Goal: Transaction & Acquisition: Purchase product/service

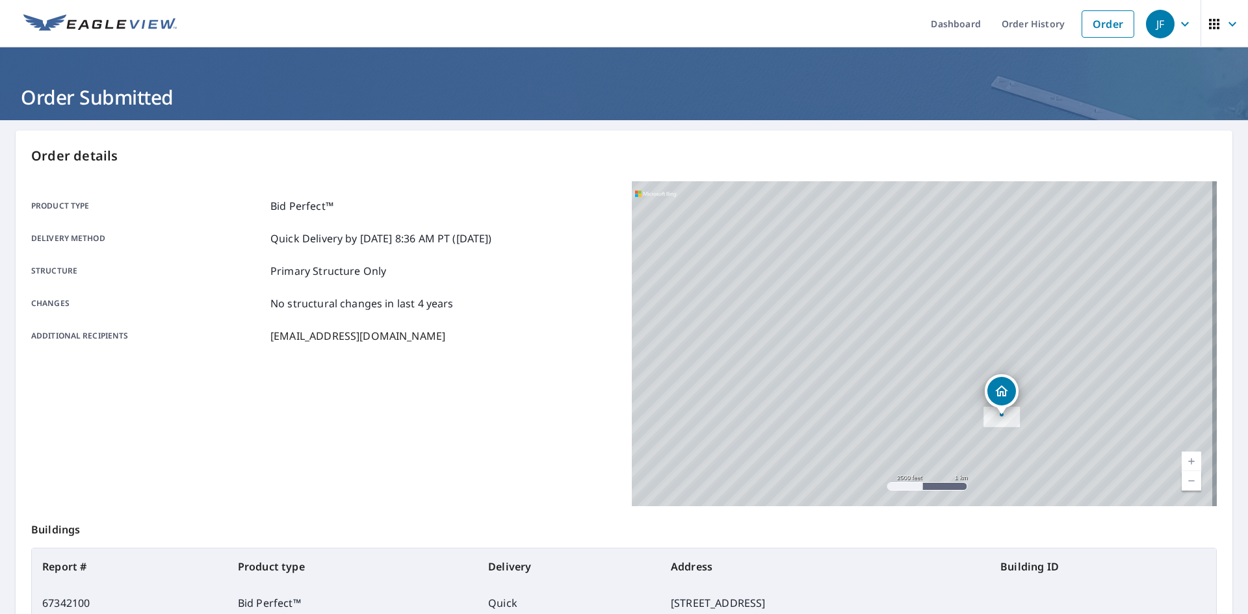
scroll to position [151, 0]
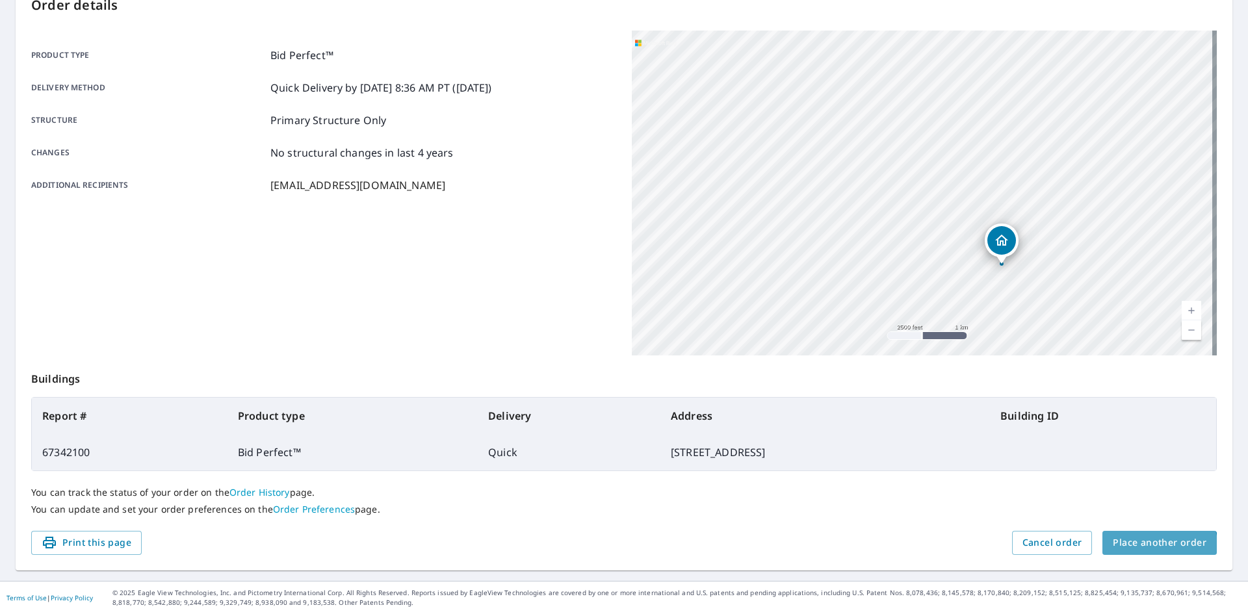
click at [1148, 548] on span "Place another order" at bounding box center [1160, 543] width 94 height 16
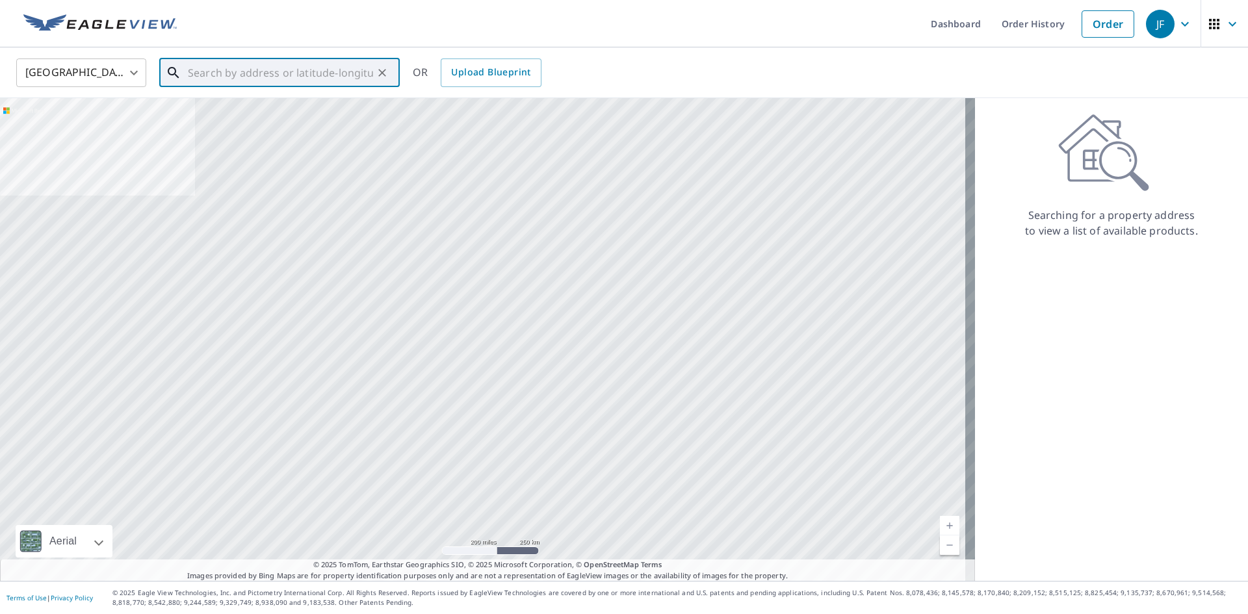
click at [211, 70] on input "text" at bounding box center [280, 73] width 185 height 36
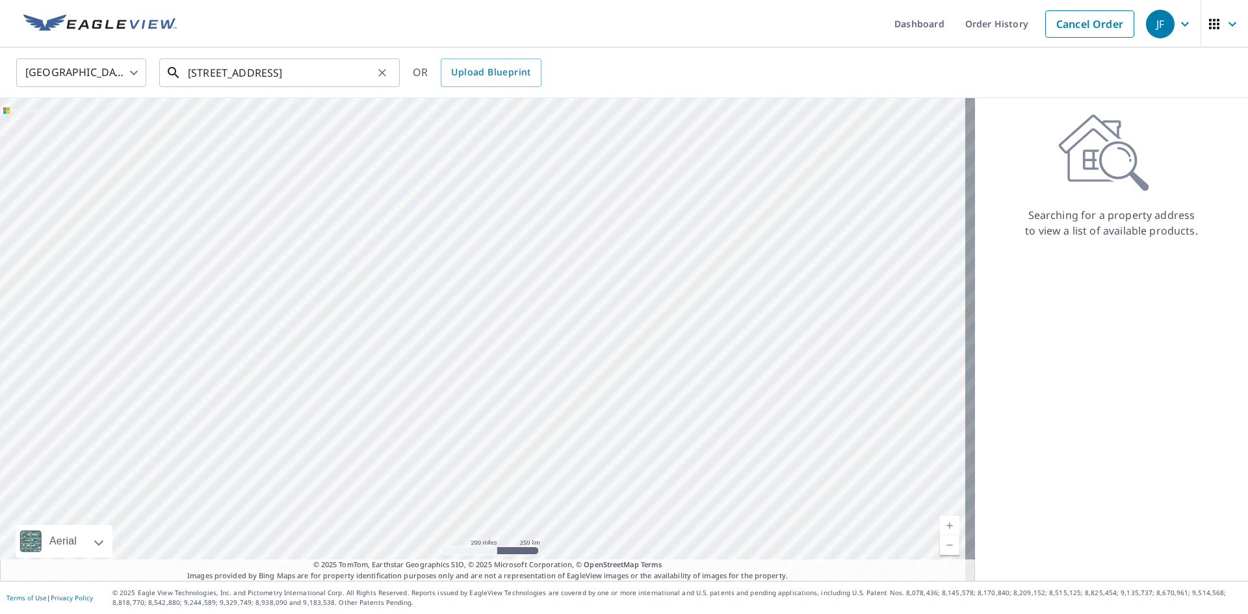
click at [338, 68] on input "[STREET_ADDRESS]" at bounding box center [280, 73] width 185 height 36
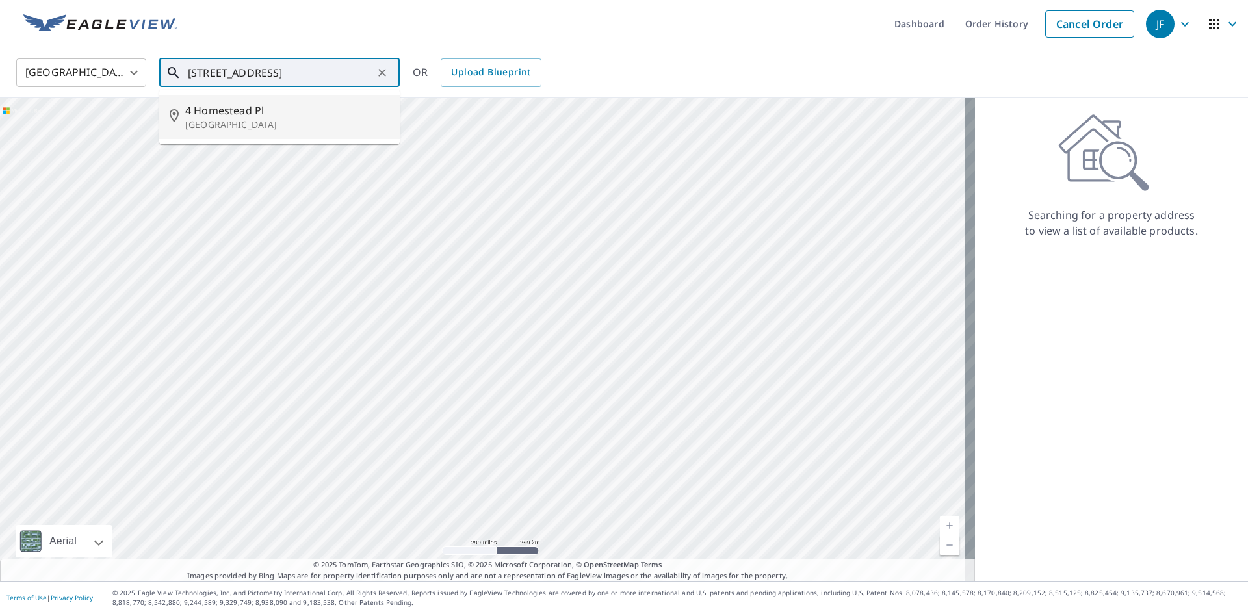
click at [237, 138] on li "[STREET_ADDRESS]" at bounding box center [279, 117] width 241 height 44
type input "[STREET_ADDRESS]"
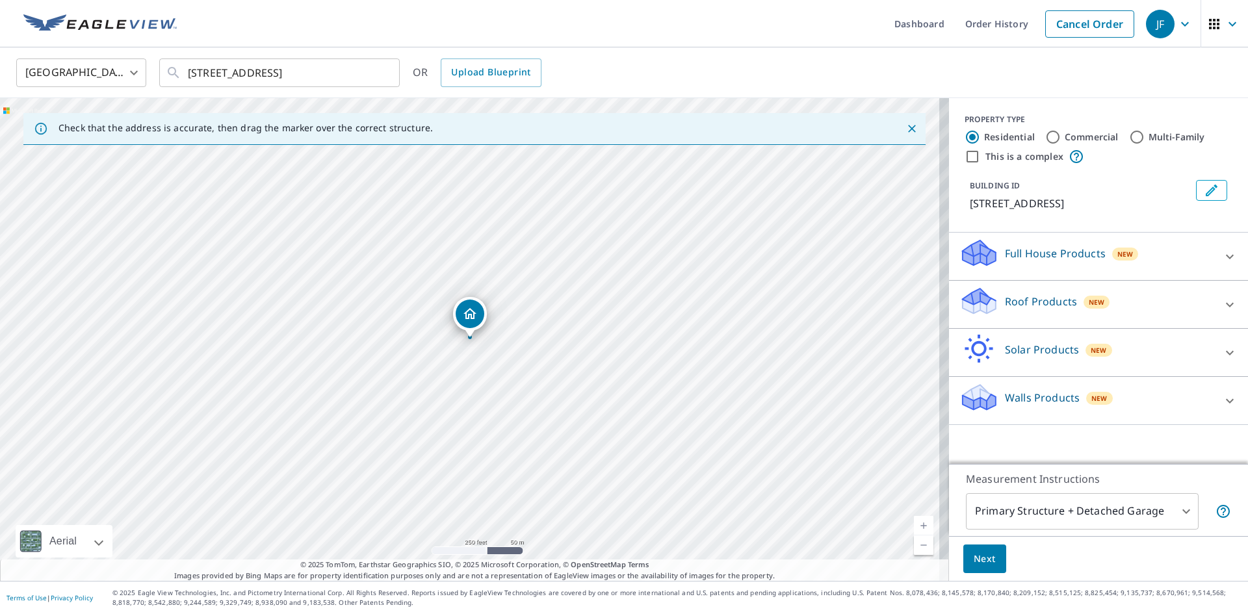
click at [1012, 307] on p "Roof Products" at bounding box center [1041, 302] width 72 height 16
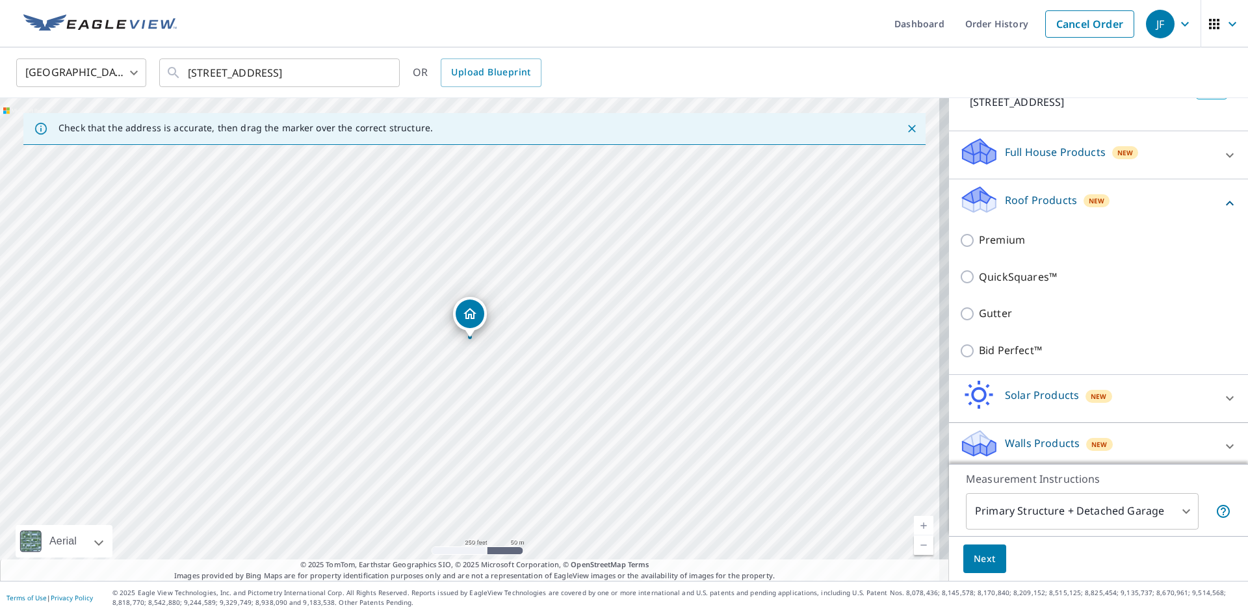
scroll to position [109, 0]
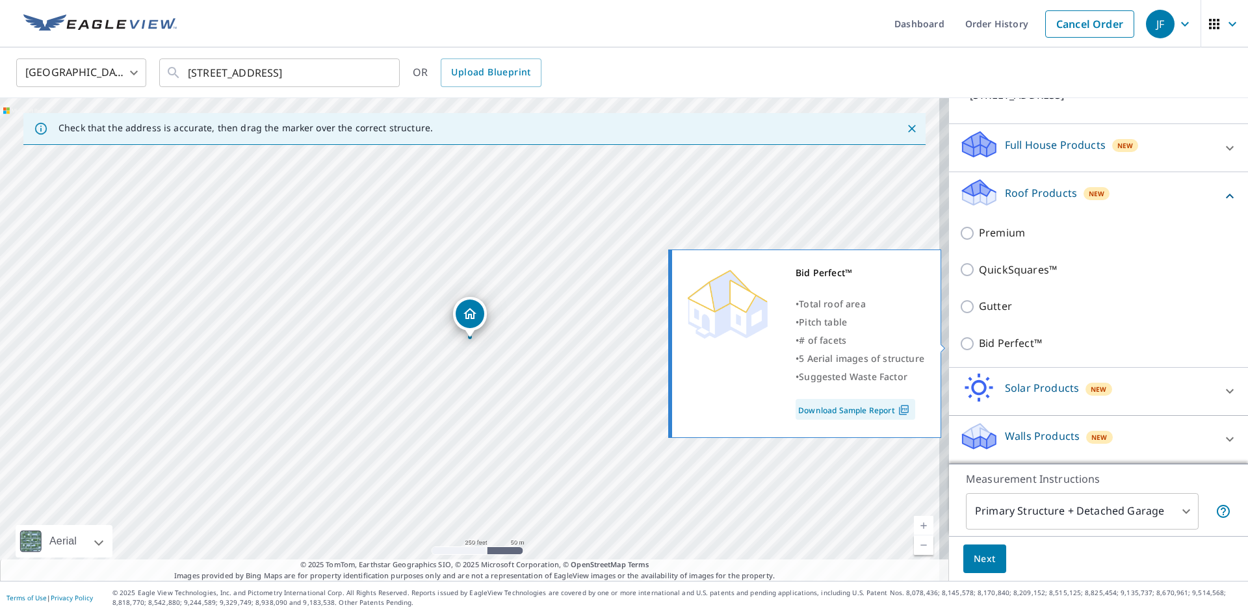
click at [979, 341] on p "Bid Perfect™" at bounding box center [1010, 343] width 63 height 16
click at [974, 341] on input "Bid Perfect™" at bounding box center [970, 344] width 20 height 16
checkbox input "true"
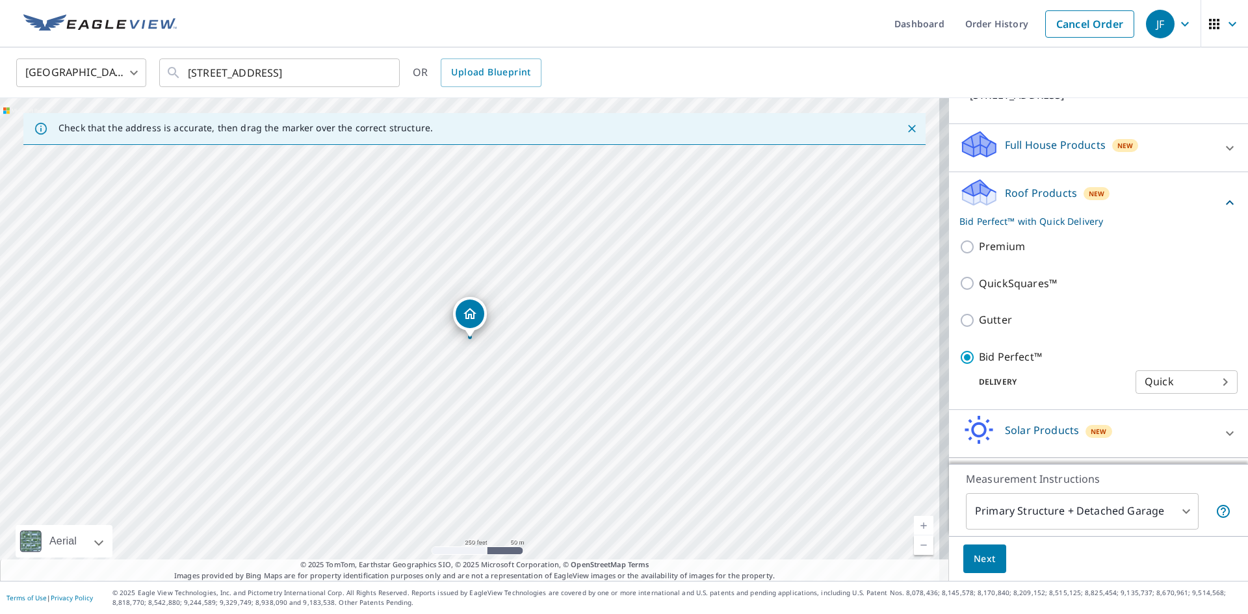
click at [1011, 514] on body "JF JF Dashboard Order History Cancel Order JF [GEOGRAPHIC_DATA] [GEOGRAPHIC_DAT…" at bounding box center [624, 307] width 1248 height 614
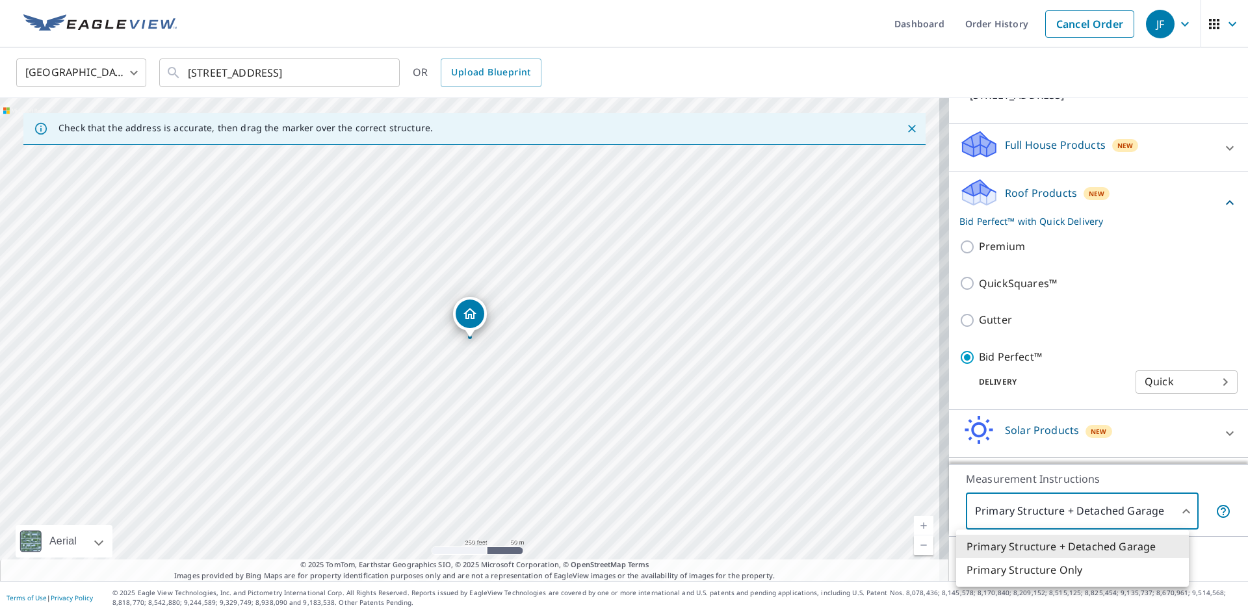
click at [1002, 569] on li "Primary Structure Only" at bounding box center [1072, 569] width 233 height 23
type input "2"
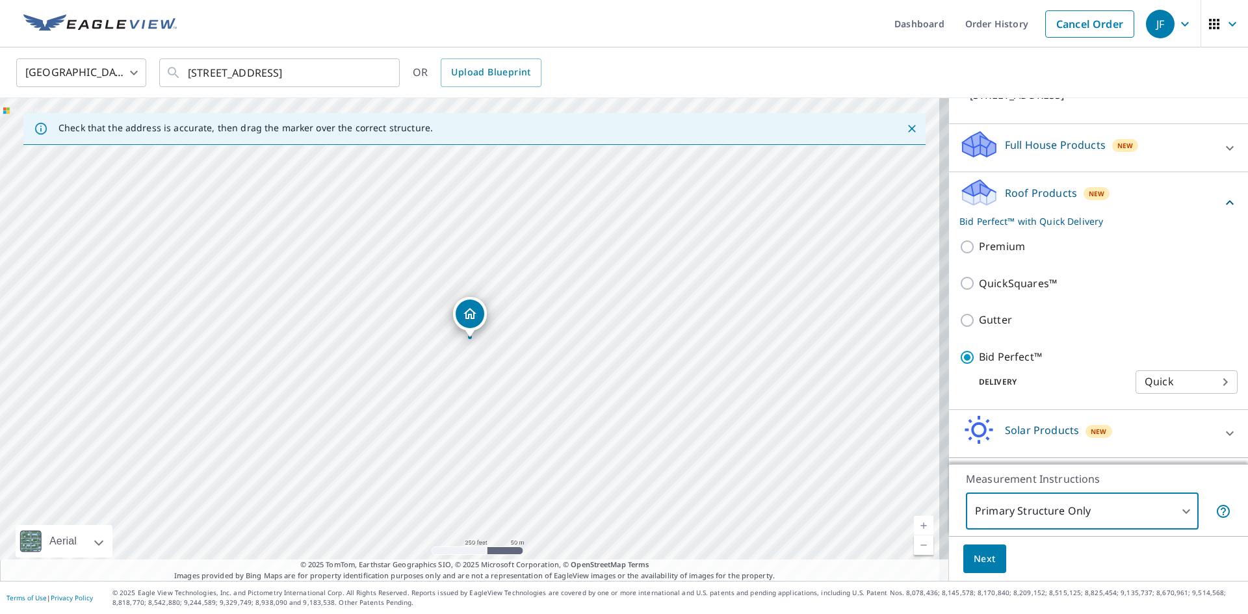
click at [976, 549] on button "Next" at bounding box center [984, 559] width 43 height 29
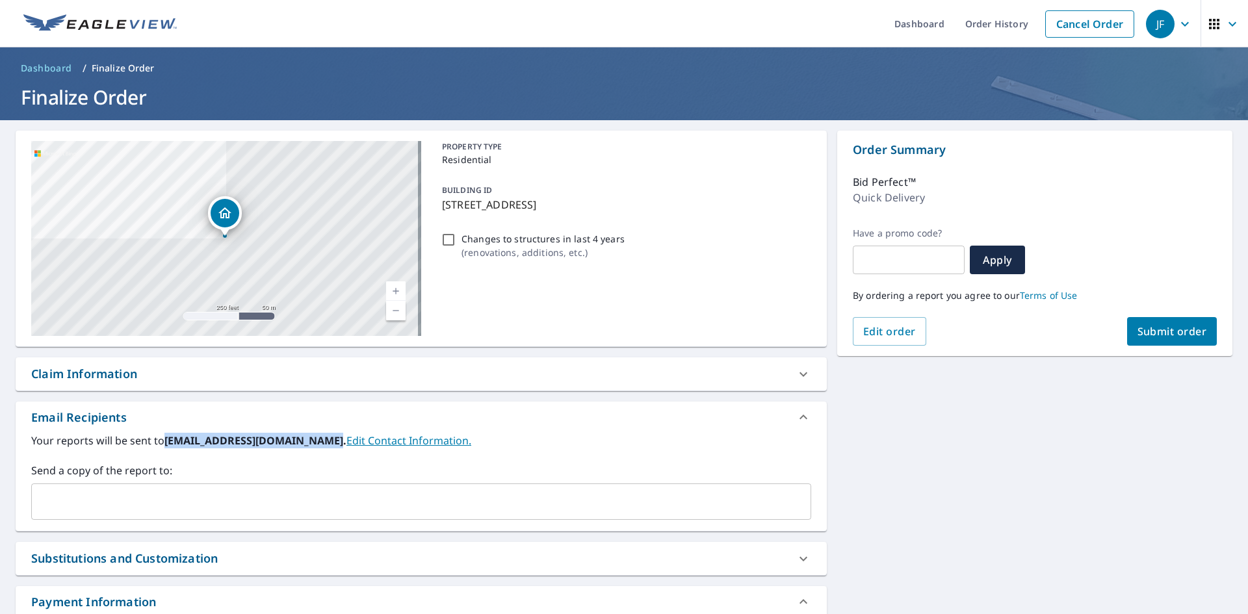
drag, startPoint x: 166, startPoint y: 441, endPoint x: 321, endPoint y: 446, distance: 155.4
click at [321, 446] on b "[EMAIL_ADDRESS][DOMAIN_NAME]." at bounding box center [255, 441] width 182 height 14
copy b "[EMAIL_ADDRESS][DOMAIN_NAME]"
click at [283, 516] on div "​" at bounding box center [421, 502] width 780 height 36
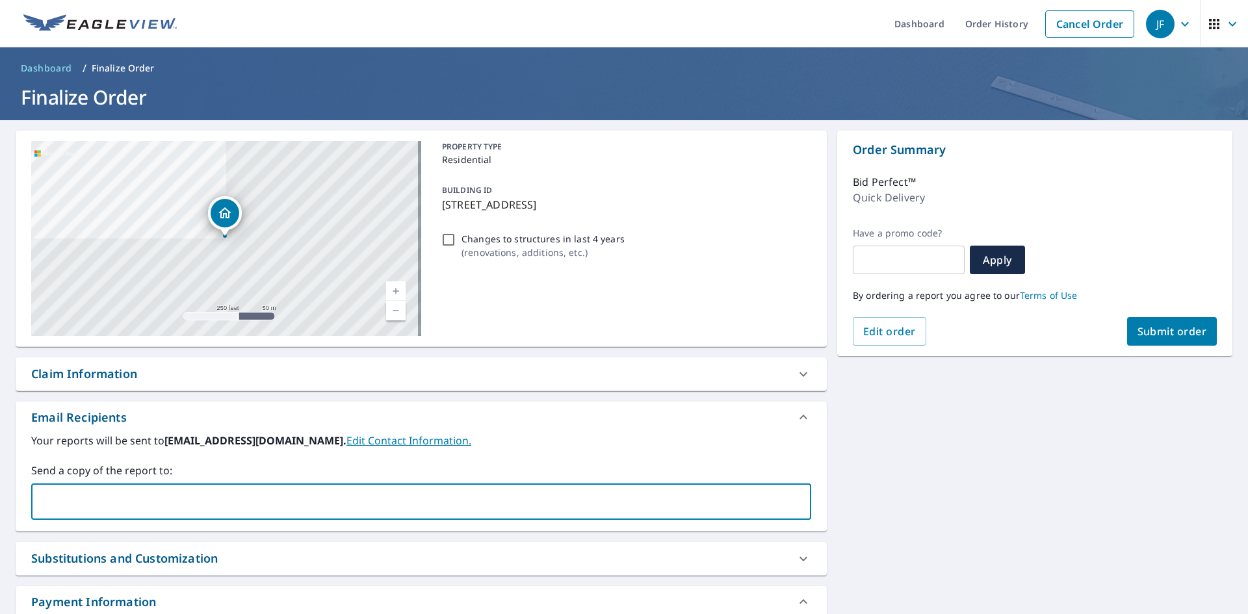
paste input "[EMAIL_ADDRESS][DOMAIN_NAME]"
type input "[EMAIL_ADDRESS][DOMAIN_NAME]"
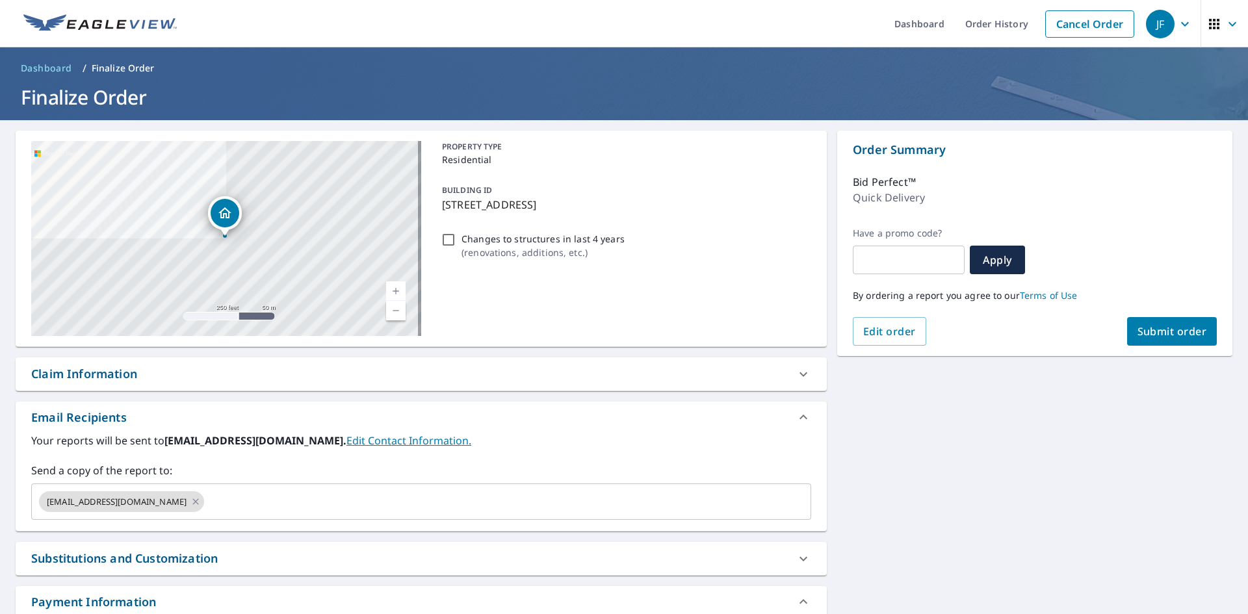
click at [248, 471] on label "Send a copy of the report to:" at bounding box center [421, 471] width 780 height 16
click at [222, 505] on input "text" at bounding box center [496, 502] width 580 height 25
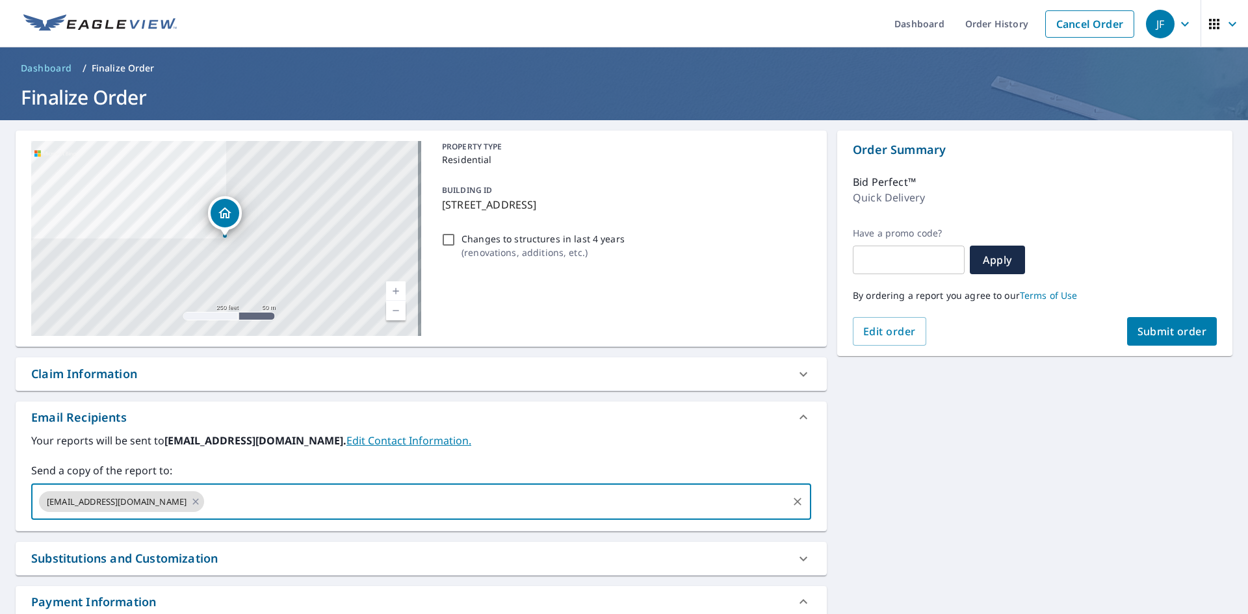
paste input "[EMAIL_ADDRESS][DOMAIN_NAME]"
click at [216, 506] on input "[EMAIL_ADDRESS][DOMAIN_NAME]" at bounding box center [496, 502] width 580 height 25
type input "[EMAIL_ADDRESS][DOMAIN_NAME]"
click at [224, 465] on label "Send a copy of the report to:" at bounding box center [421, 471] width 780 height 16
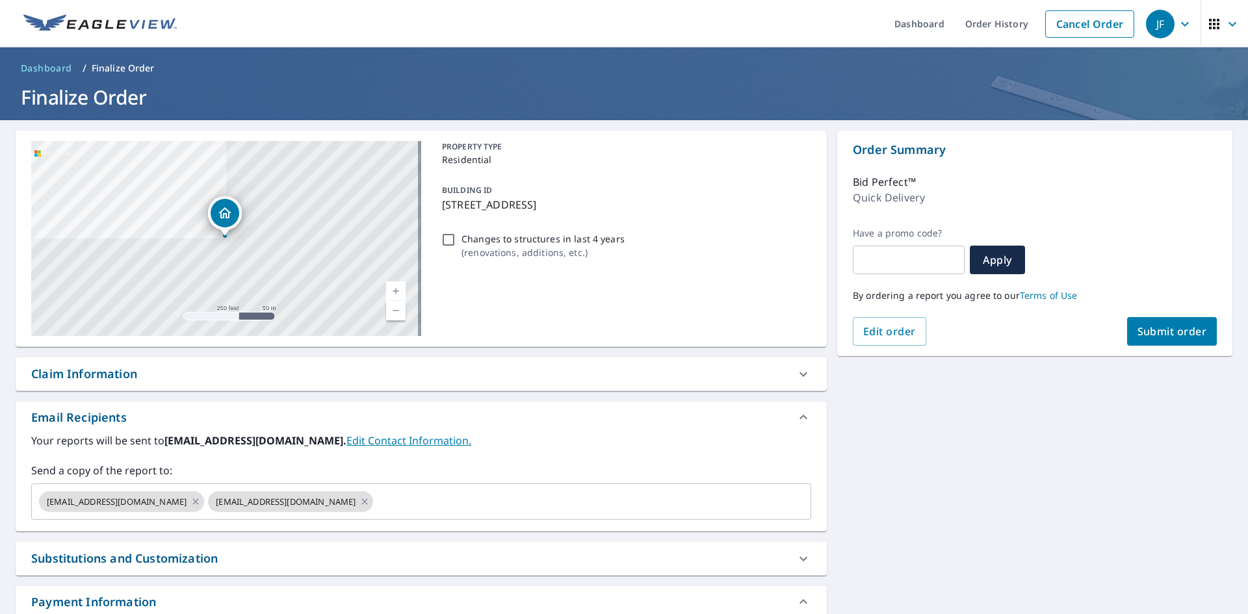
click at [1177, 326] on span "Submit order" at bounding box center [1173, 331] width 70 height 14
